Goal: Information Seeking & Learning: Understand process/instructions

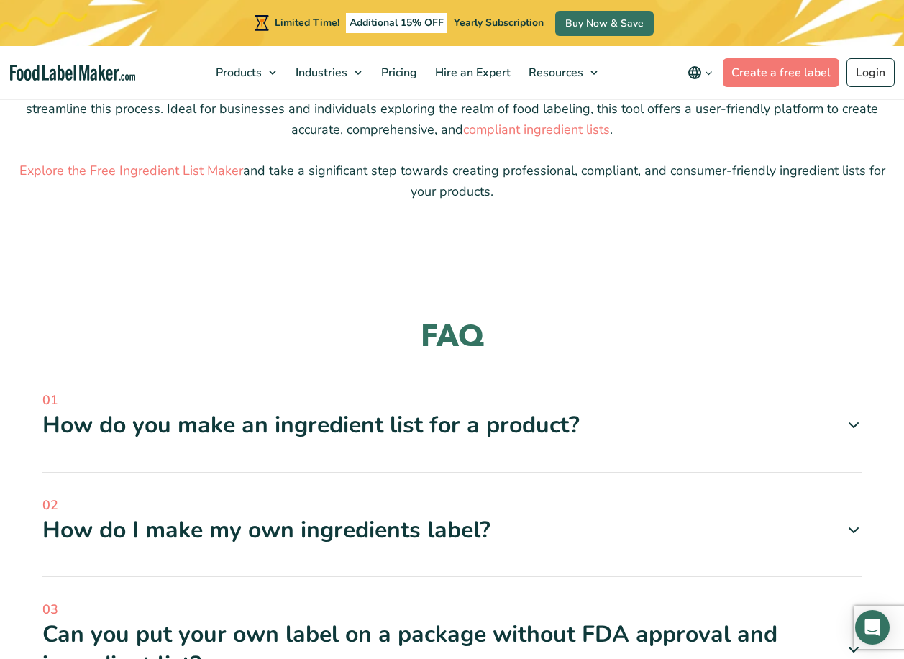
scroll to position [1438, 0]
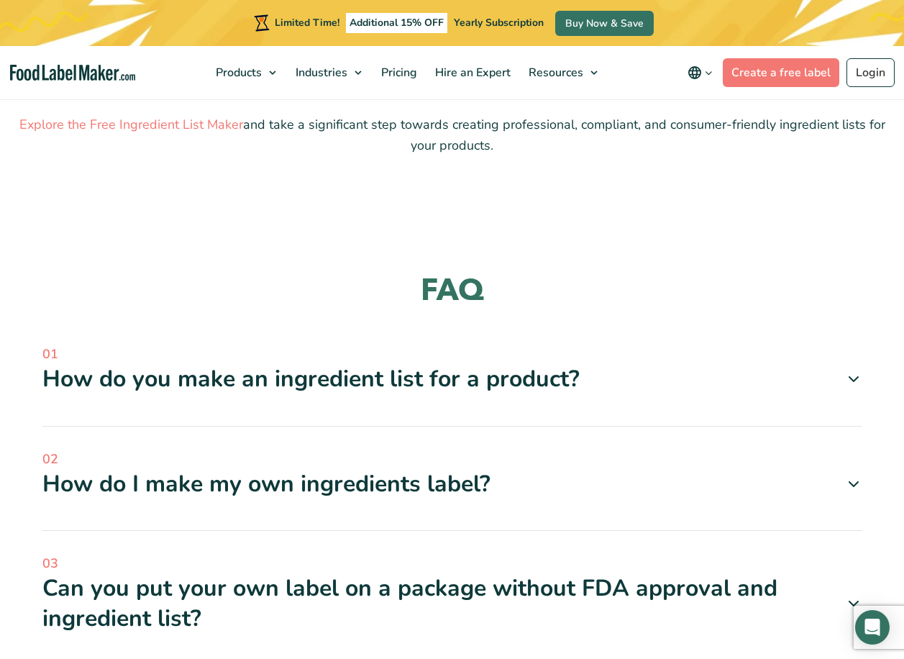
click at [847, 378] on icon at bounding box center [853, 378] width 17 height 17
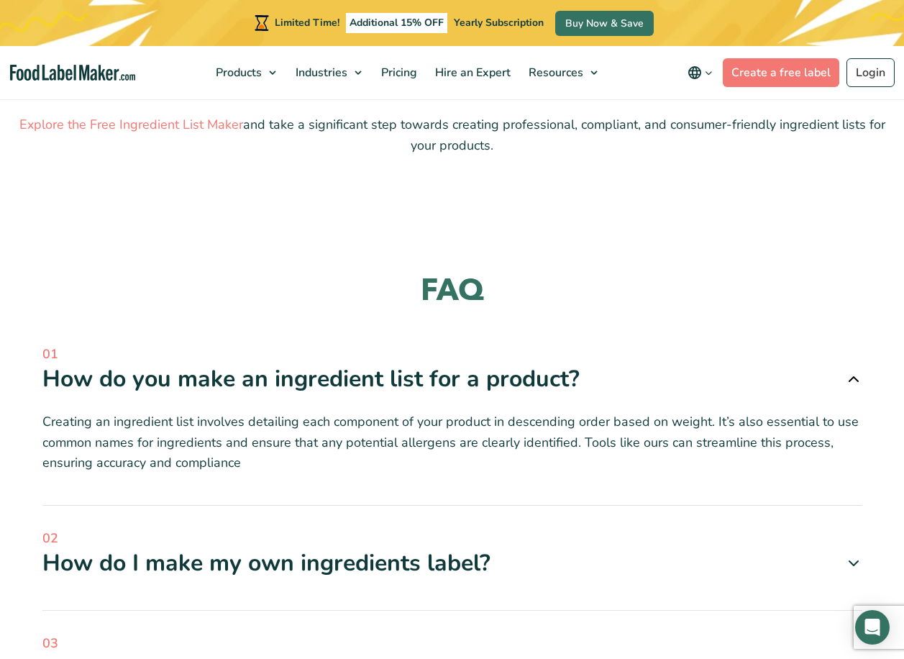
click at [852, 562] on icon at bounding box center [853, 562] width 17 height 17
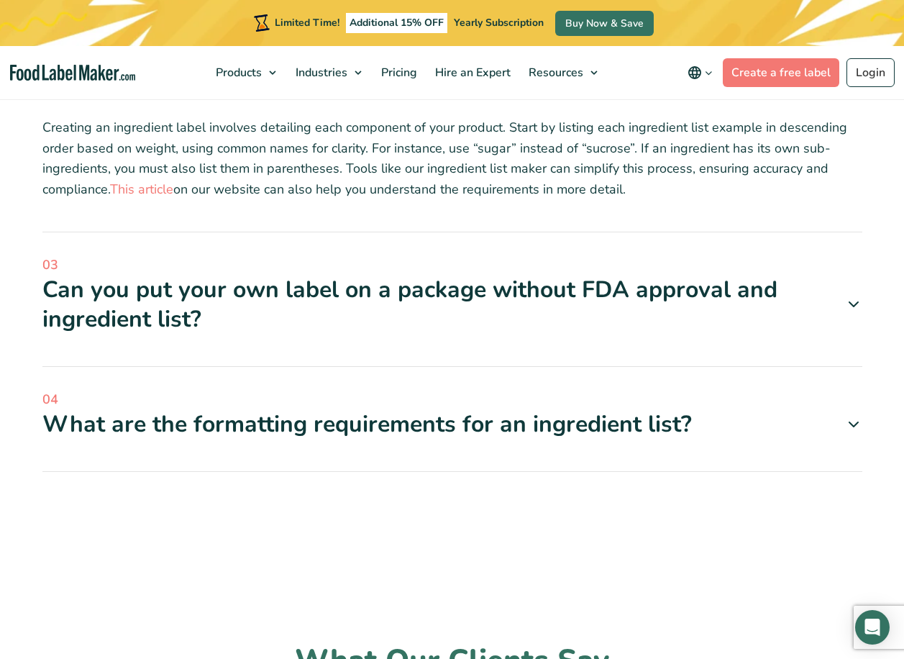
scroll to position [1941, 0]
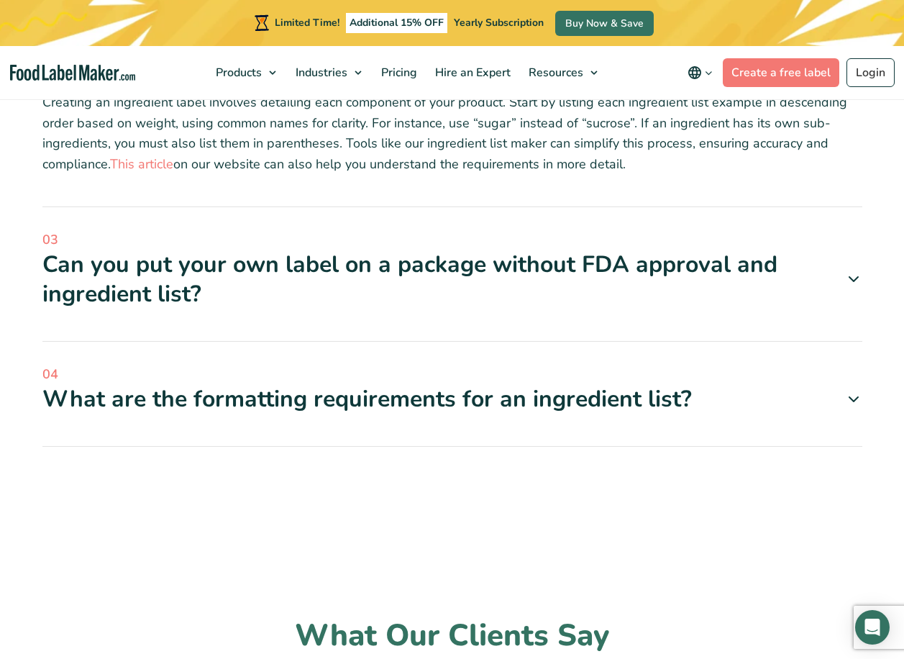
click at [854, 284] on icon at bounding box center [853, 278] width 17 height 17
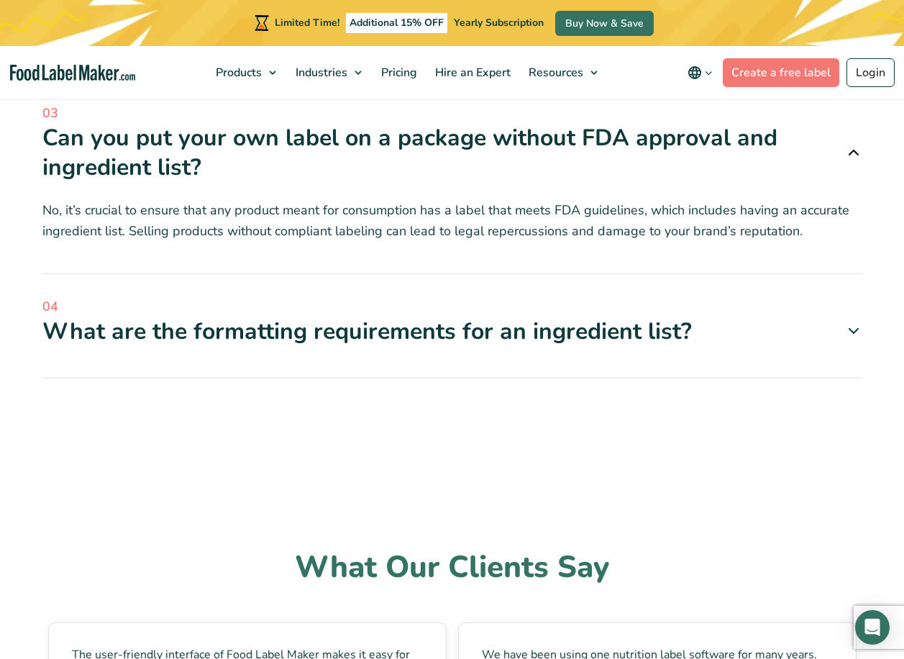
scroll to position [2067, 0]
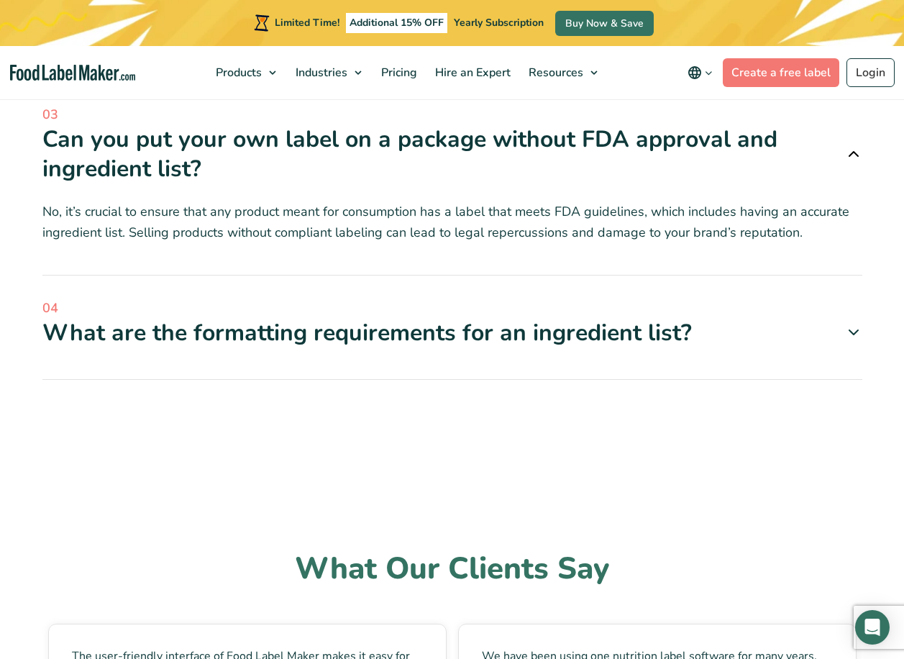
click at [855, 324] on icon at bounding box center [853, 332] width 17 height 17
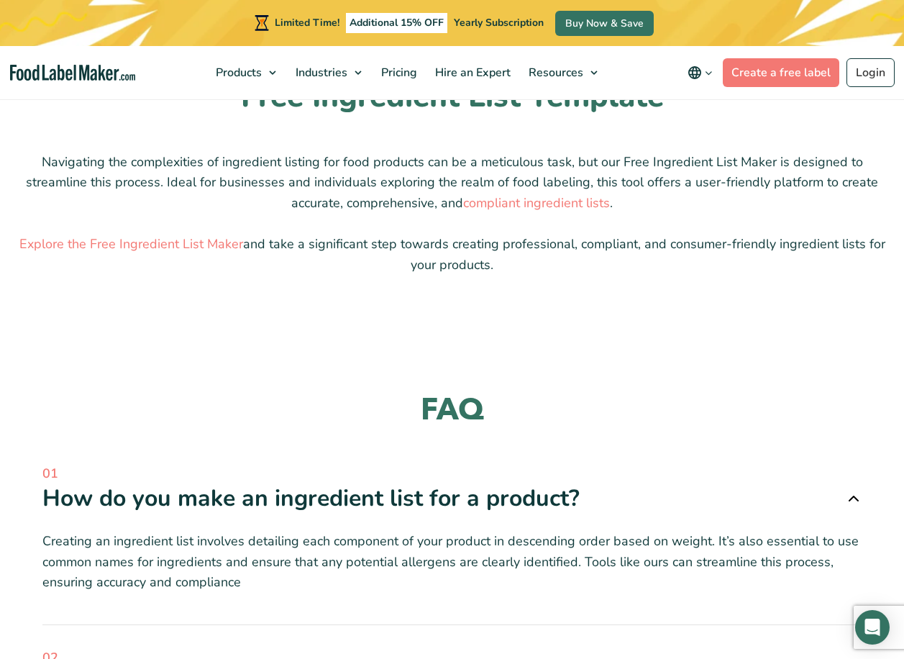
scroll to position [1276, 0]
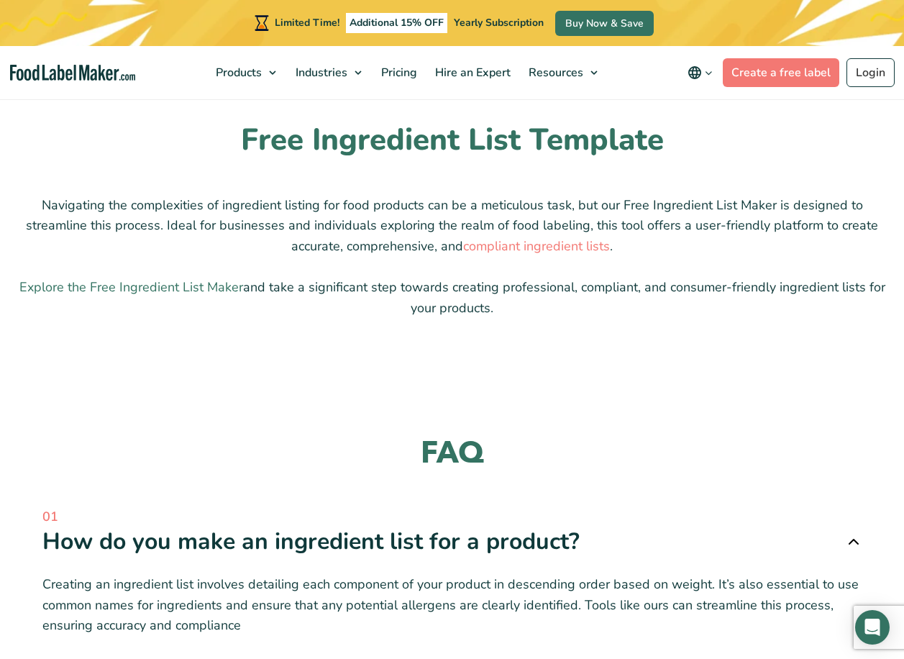
click at [170, 285] on link "Explore the Free Ingredient List Maker" at bounding box center [131, 286] width 224 height 17
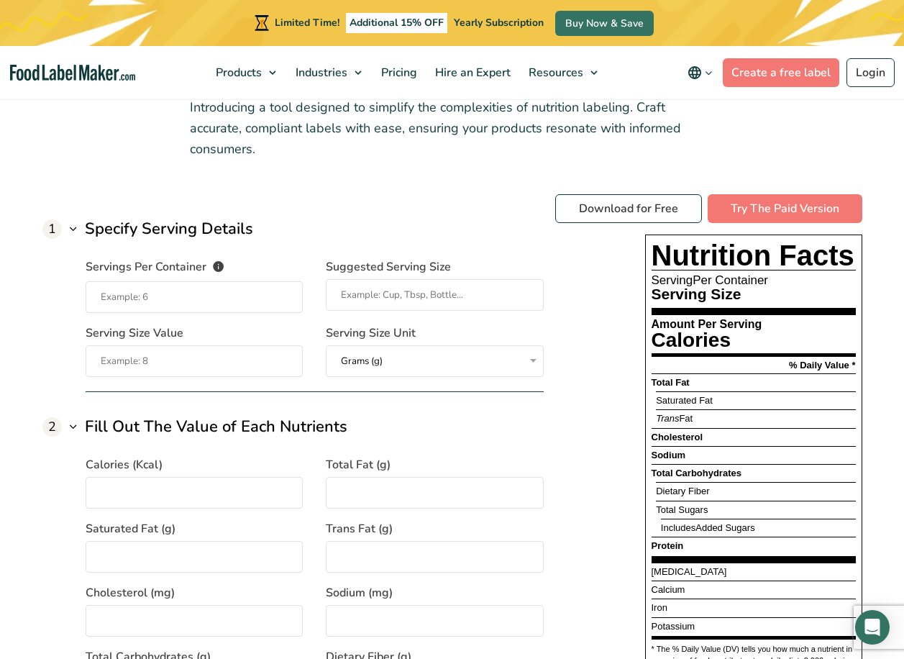
scroll to position [1079, 0]
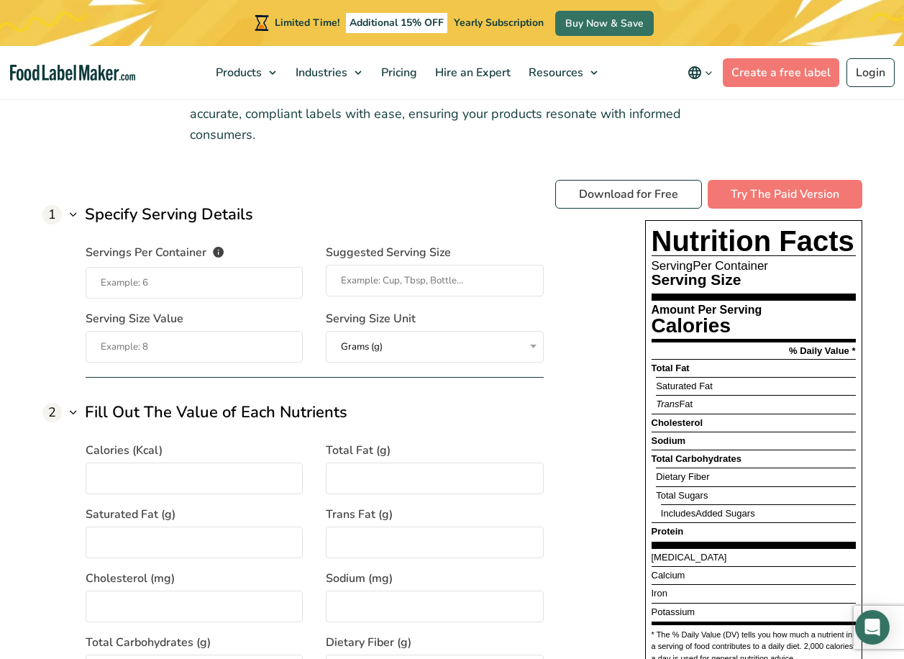
click at [265, 283] on input "Servings Per Container The number of servings that each package of your product…" at bounding box center [195, 283] width 218 height 32
type input "12"
click at [370, 287] on input "Suggested Serving Size" at bounding box center [435, 281] width 218 height 32
type input "1"
click at [267, 347] on input "Serving Size Value" at bounding box center [195, 347] width 218 height 32
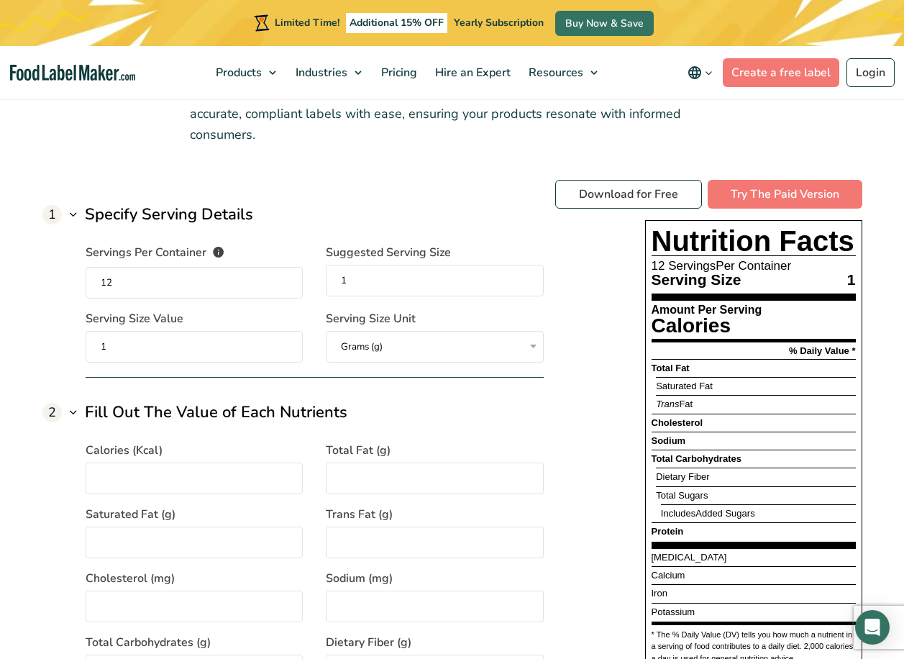
type input "1"
click at [533, 349] on select "Grams (g) Milliliters (mL)" at bounding box center [435, 347] width 218 height 32
click at [562, 290] on div "Download for Free Try The Paid Version Nutrition Facts 12 Servings Per Containe…" at bounding box center [708, 443] width 307 height 526
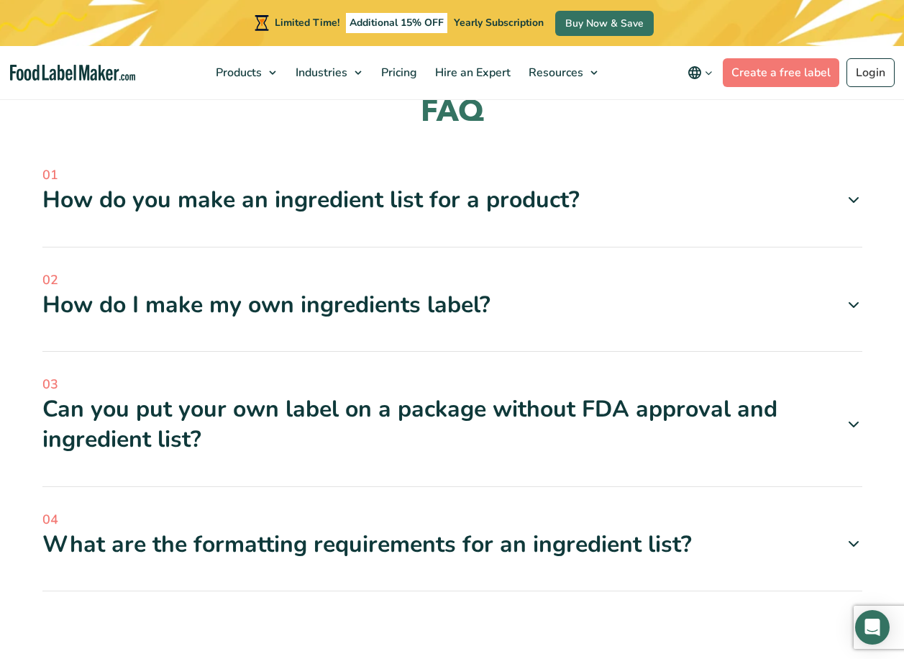
scroll to position [1635, 0]
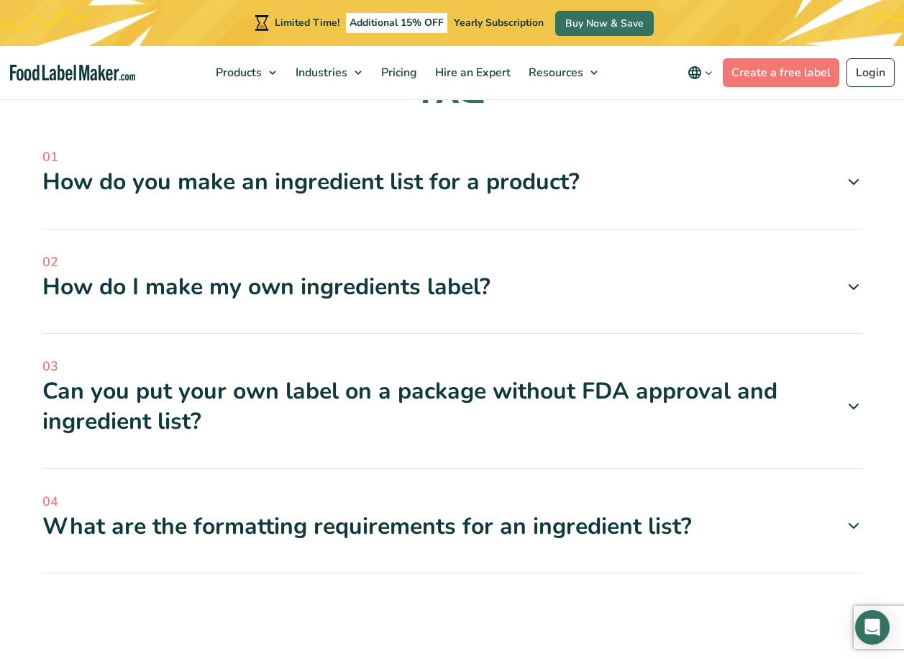
click at [819, 292] on div "How do I make my own ingredients label?" at bounding box center [452, 287] width 820 height 30
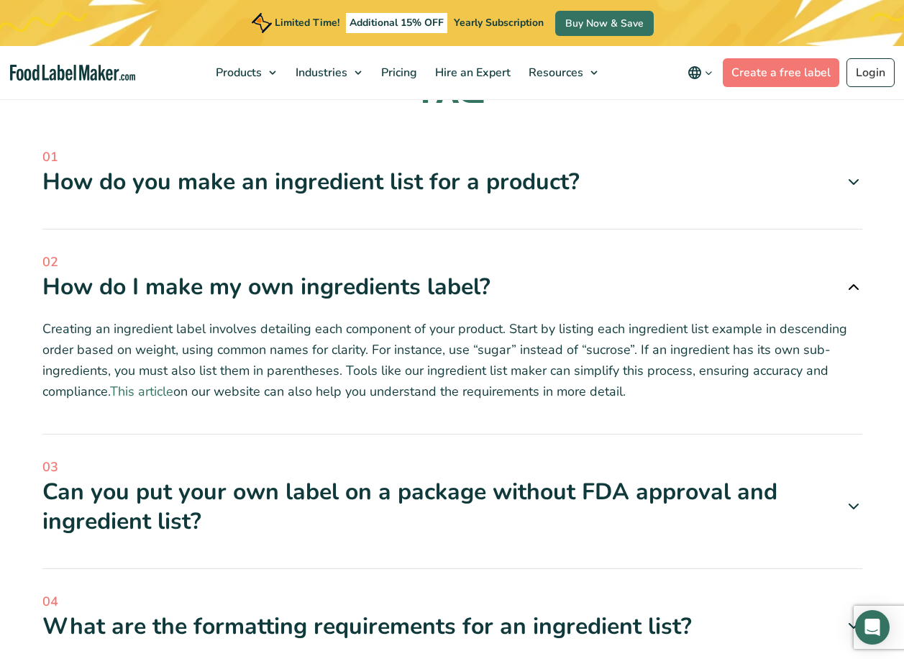
click at [172, 397] on link "This article" at bounding box center [141, 391] width 63 height 17
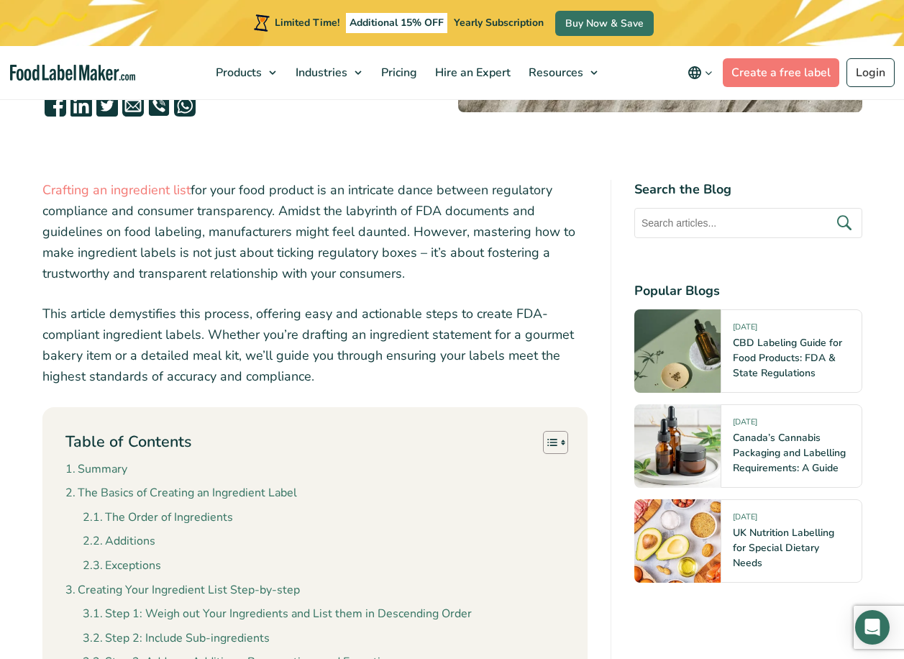
scroll to position [431, 0]
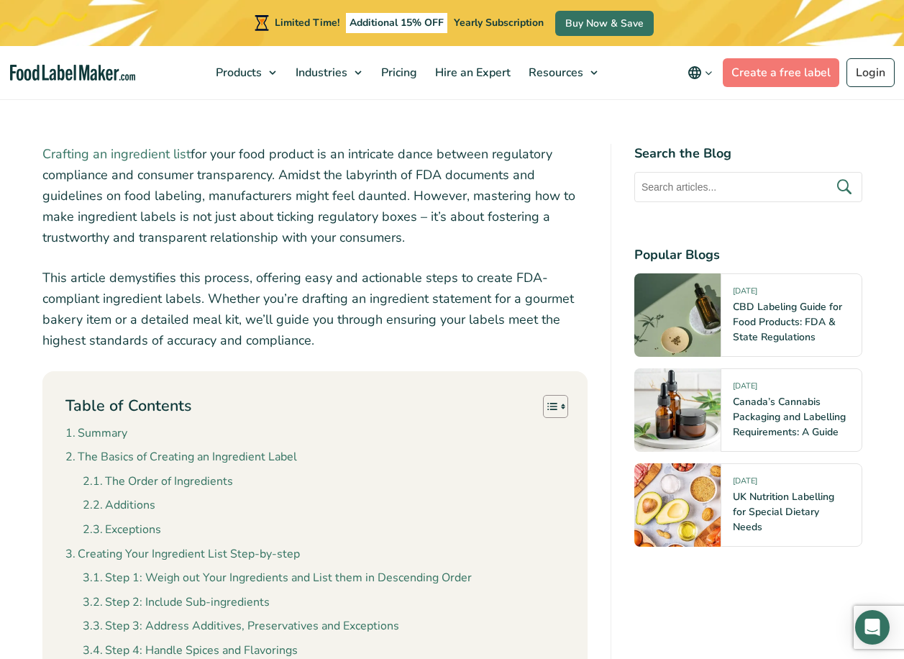
click at [158, 159] on link "Crafting an ingredient list" at bounding box center [116, 153] width 148 height 17
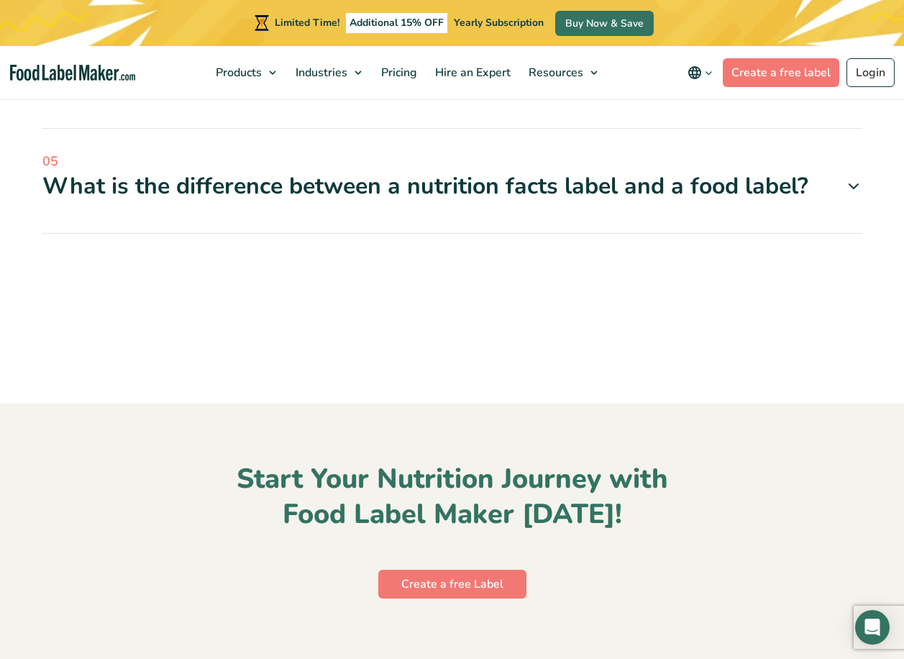
scroll to position [5752, 0]
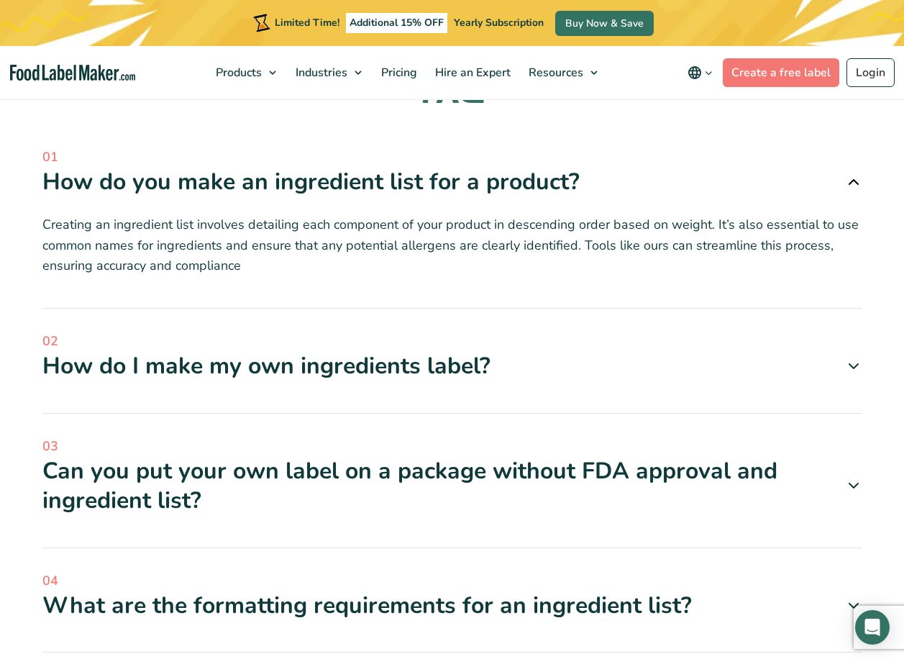
click at [226, 372] on div "How do I make my own ingredients label?" at bounding box center [452, 366] width 820 height 30
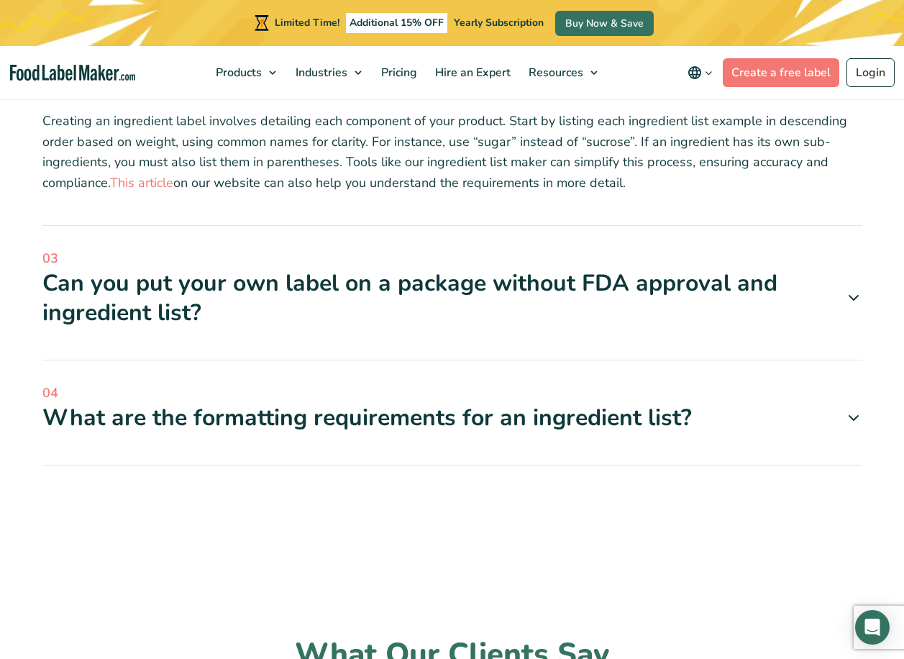
scroll to position [1995, 0]
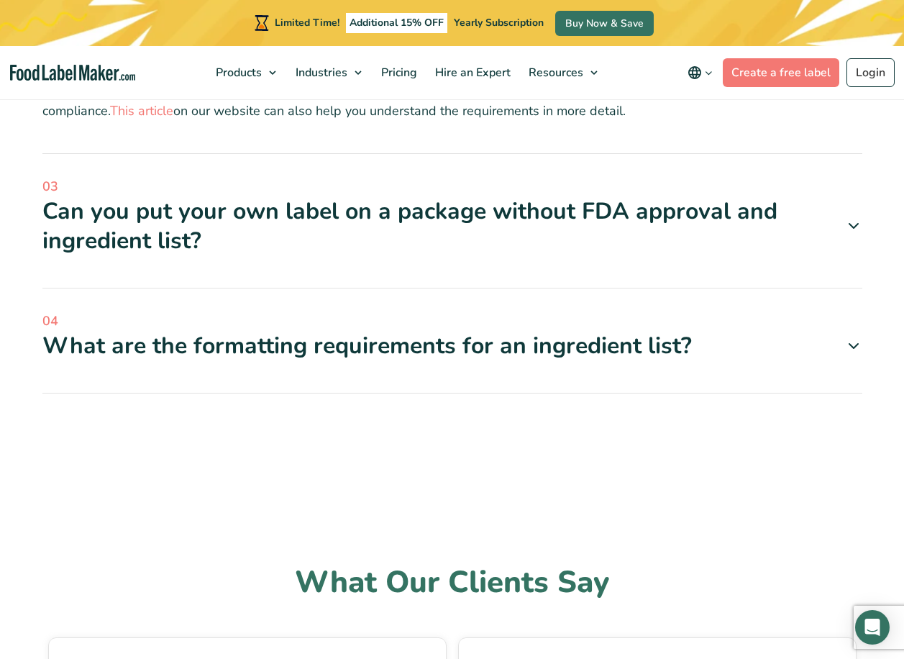
click at [858, 348] on icon at bounding box center [853, 345] width 17 height 17
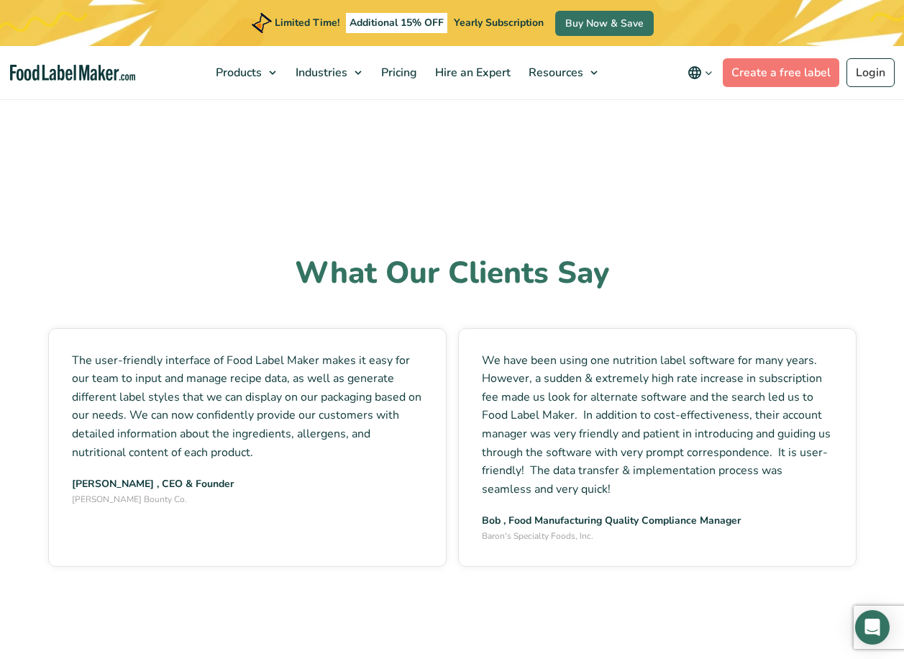
scroll to position [2786, 0]
click at [475, 74] on span "Hire an Expert" at bounding box center [471, 73] width 81 height 16
